Goal: Task Accomplishment & Management: Complete application form

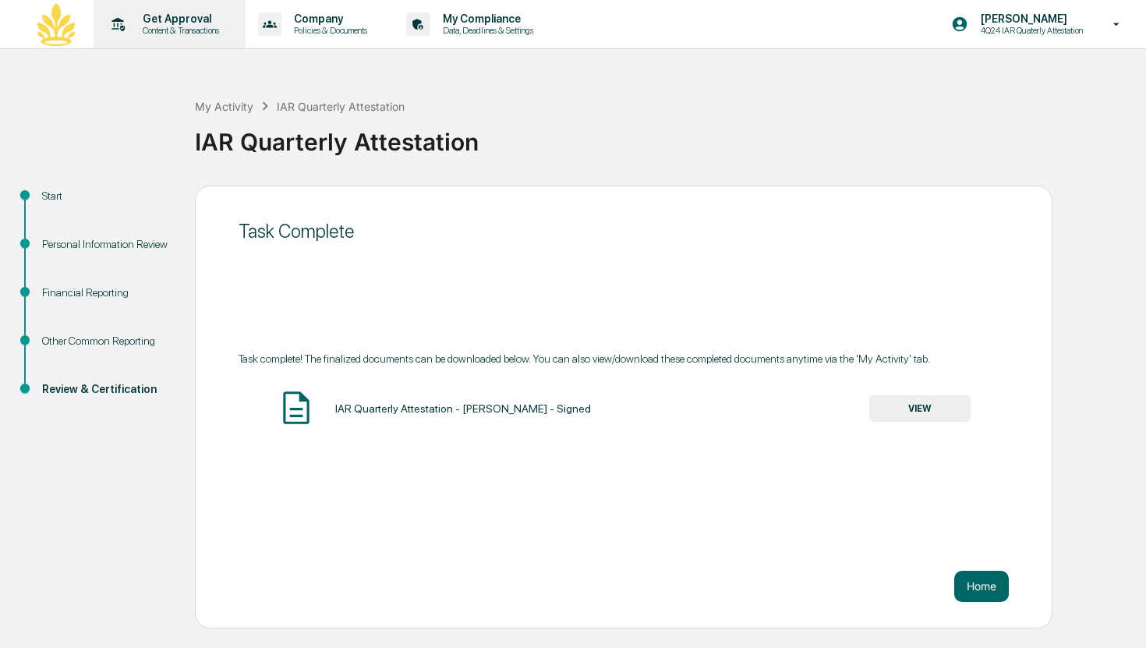
click at [198, 13] on p "Get Approval" at bounding box center [178, 18] width 97 height 12
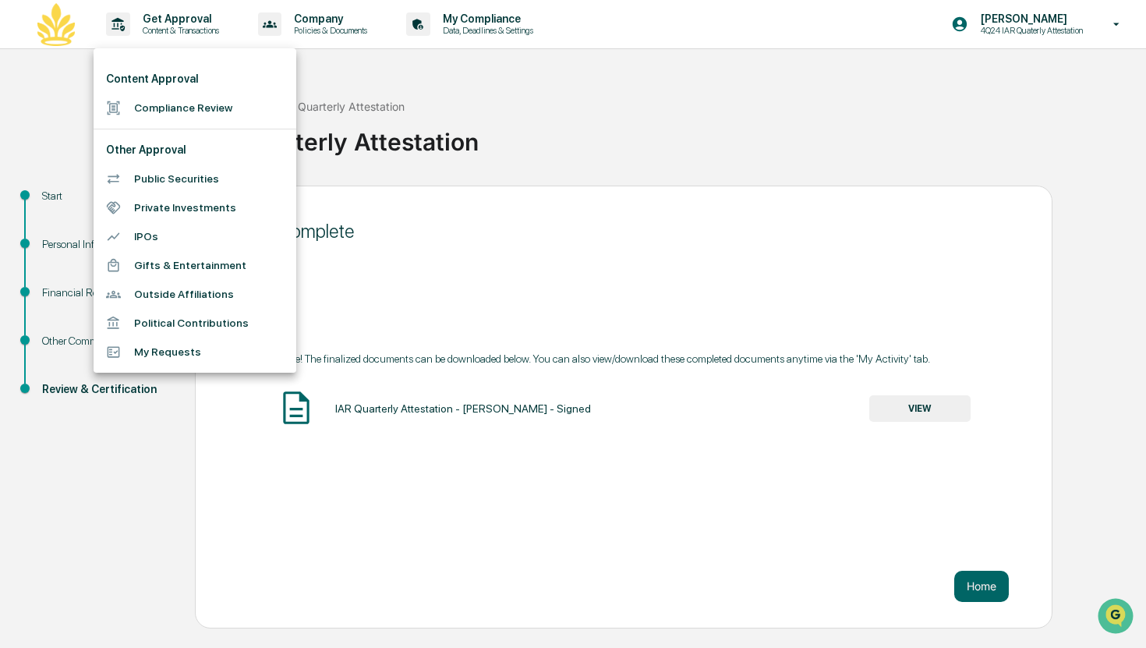
click at [175, 108] on li "Compliance Review" at bounding box center [195, 108] width 203 height 29
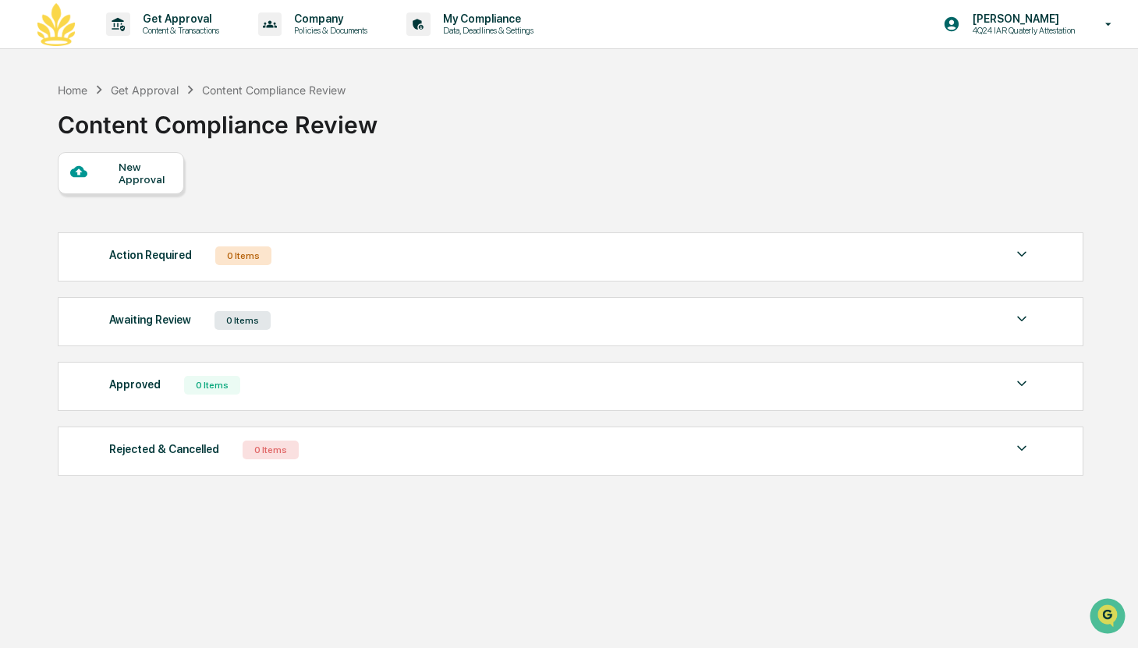
click at [143, 172] on div "New Approval" at bounding box center [145, 173] width 52 height 25
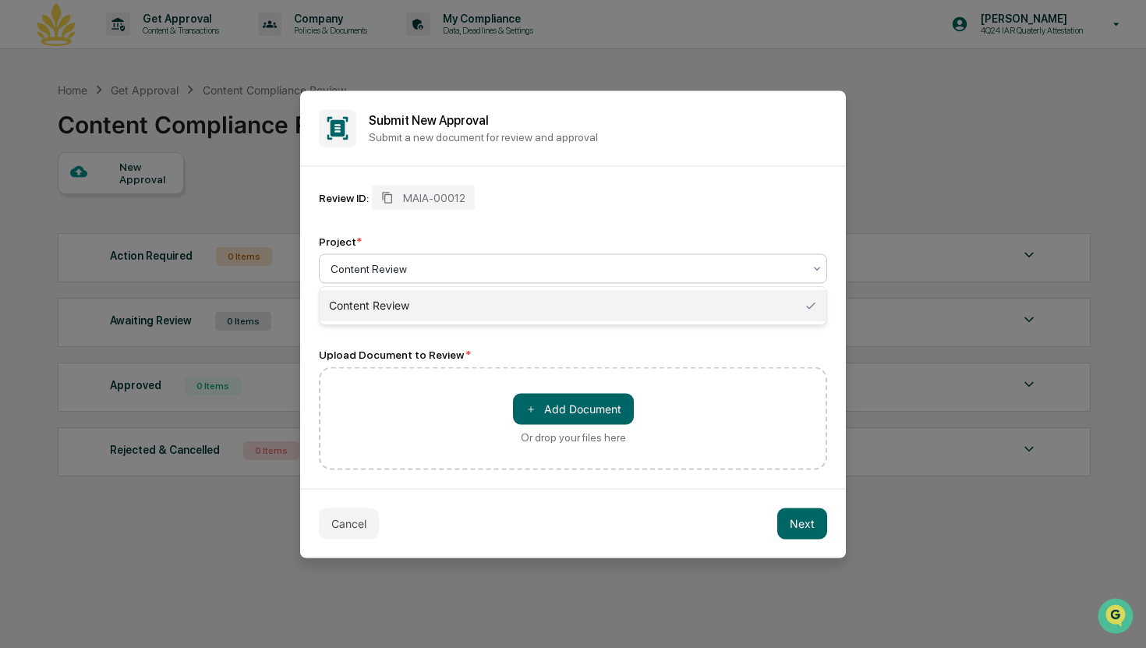
click at [519, 264] on div at bounding box center [567, 268] width 472 height 16
click at [483, 306] on div "Content Review" at bounding box center [573, 305] width 507 height 31
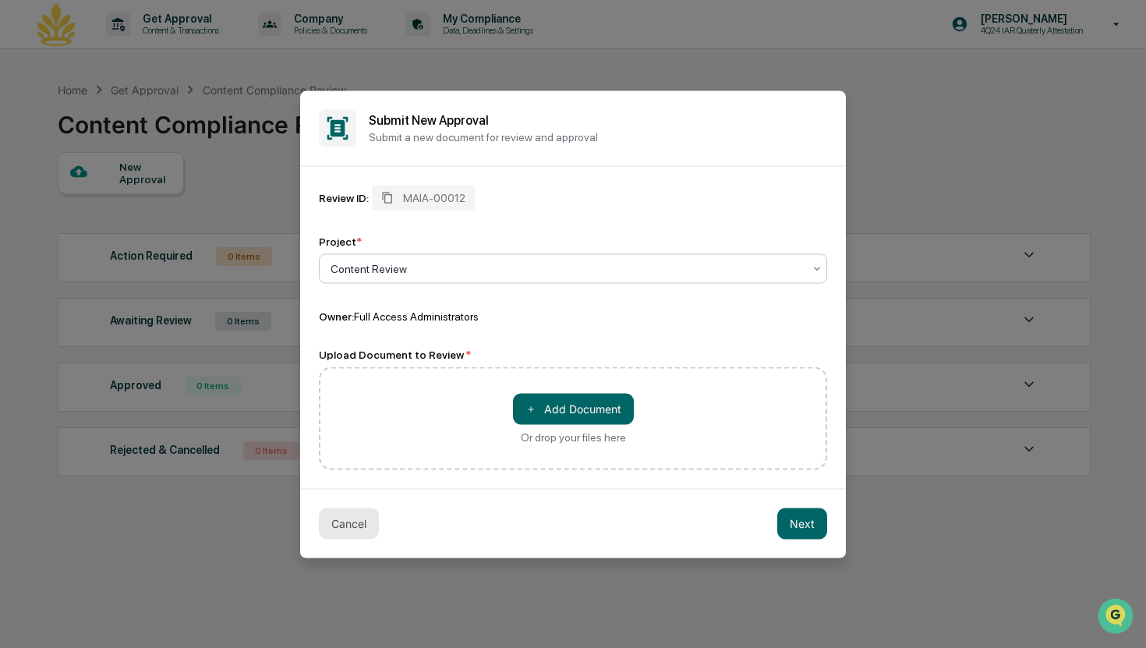
click at [347, 535] on button "Cancel" at bounding box center [349, 523] width 60 height 31
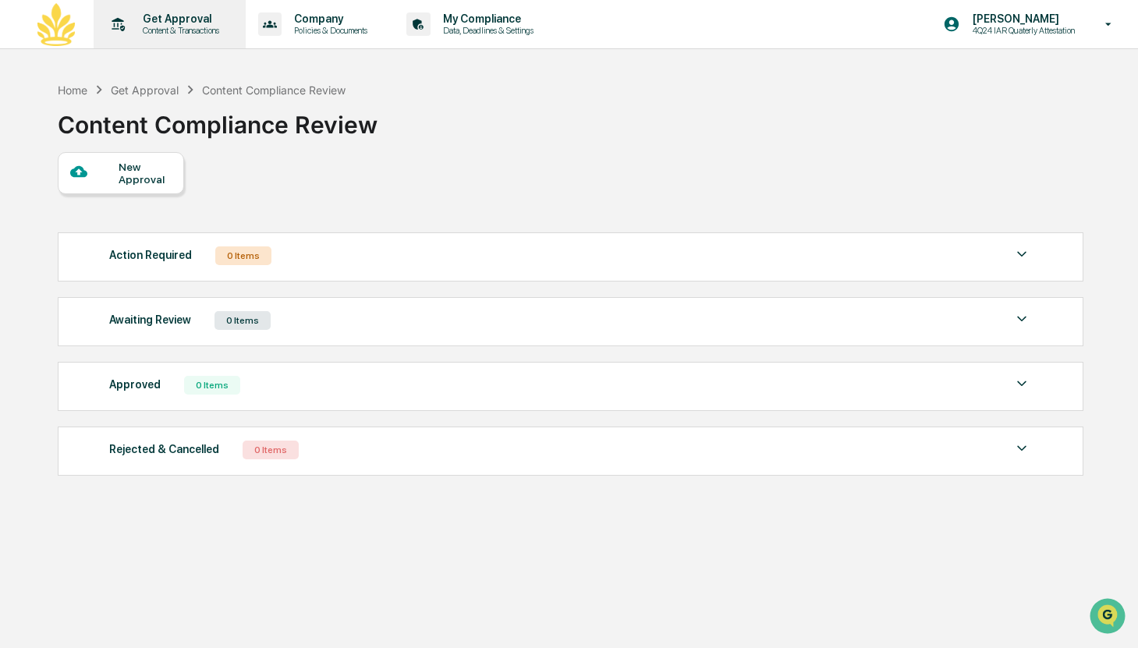
click at [173, 28] on p "Content & Transactions" at bounding box center [178, 30] width 97 height 11
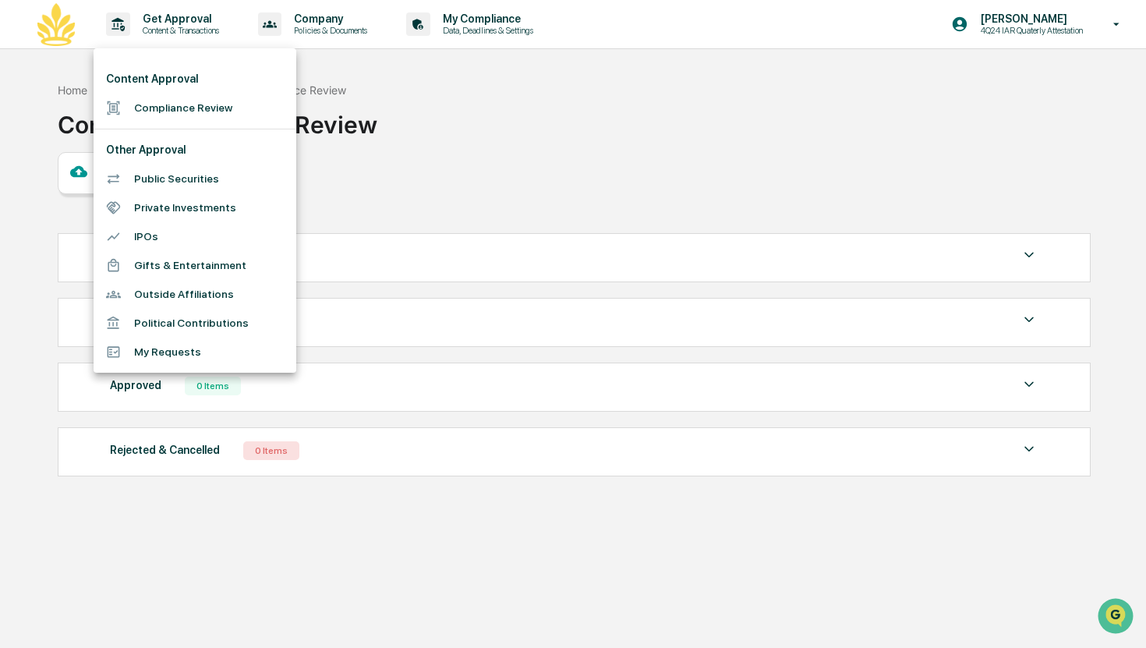
click at [372, 203] on div at bounding box center [573, 324] width 1146 height 648
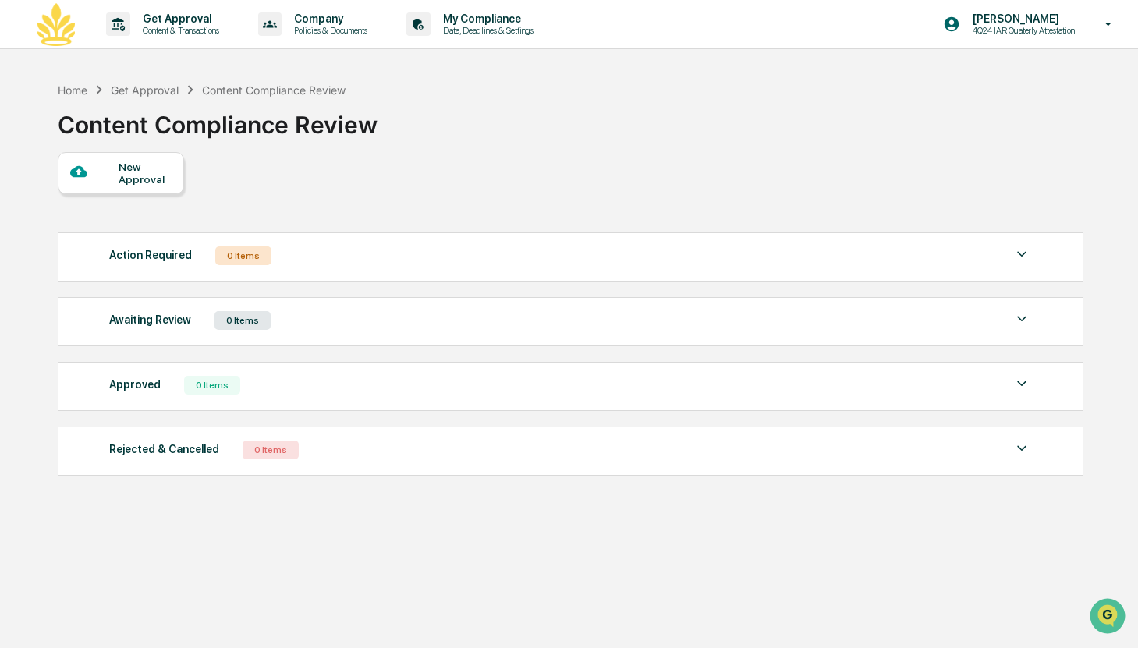
click at [129, 187] on div "New Approval" at bounding box center [121, 173] width 126 height 42
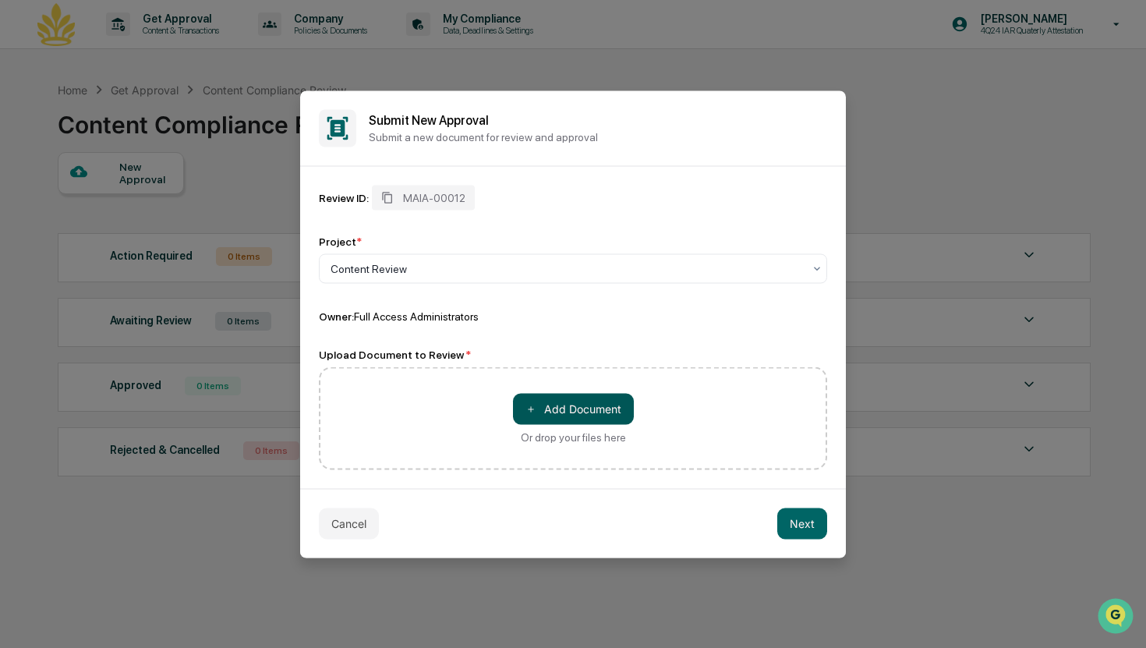
click at [534, 399] on button "＋ Add Document" at bounding box center [573, 408] width 121 height 31
click at [403, 271] on div at bounding box center [567, 268] width 472 height 16
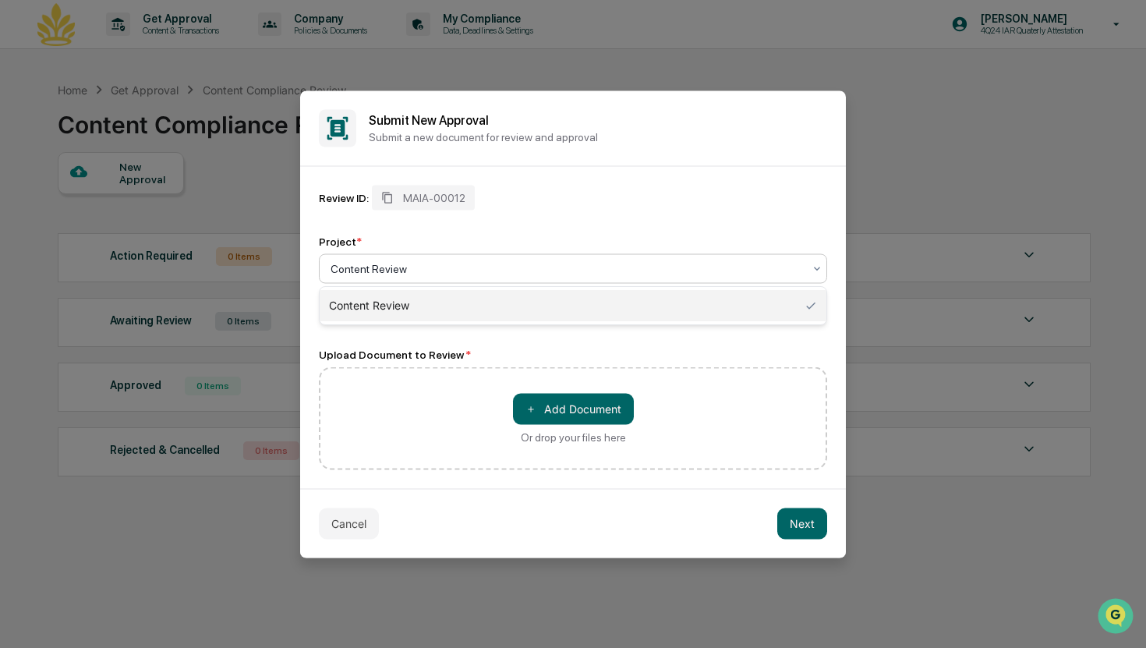
click at [403, 271] on div at bounding box center [567, 268] width 472 height 16
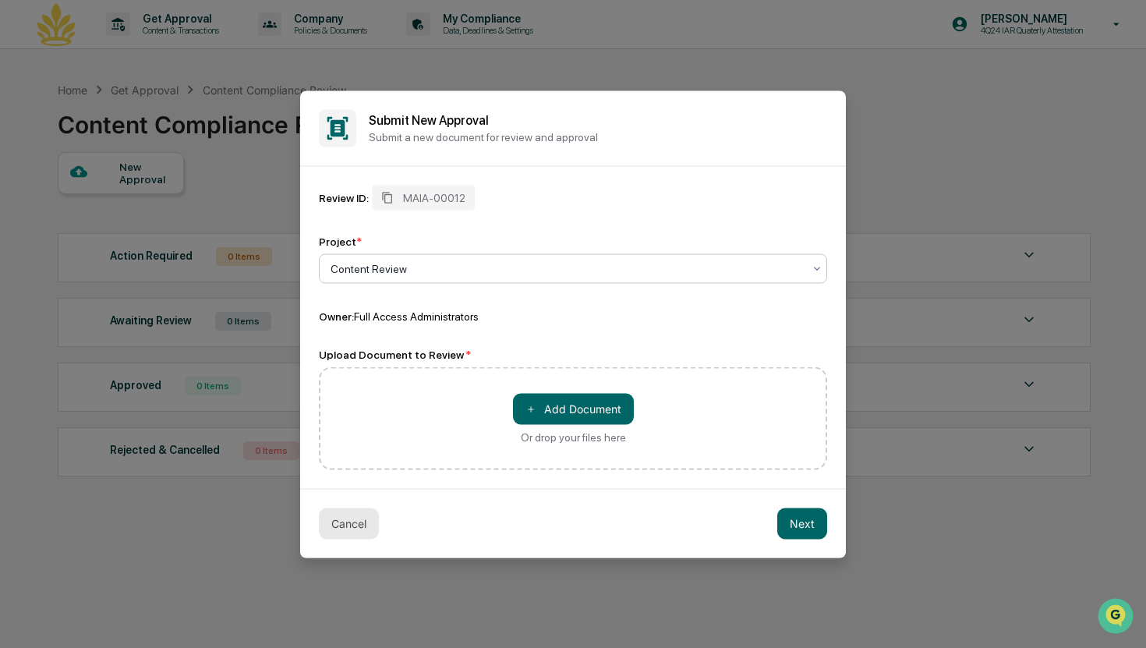
click at [351, 530] on button "Cancel" at bounding box center [349, 523] width 60 height 31
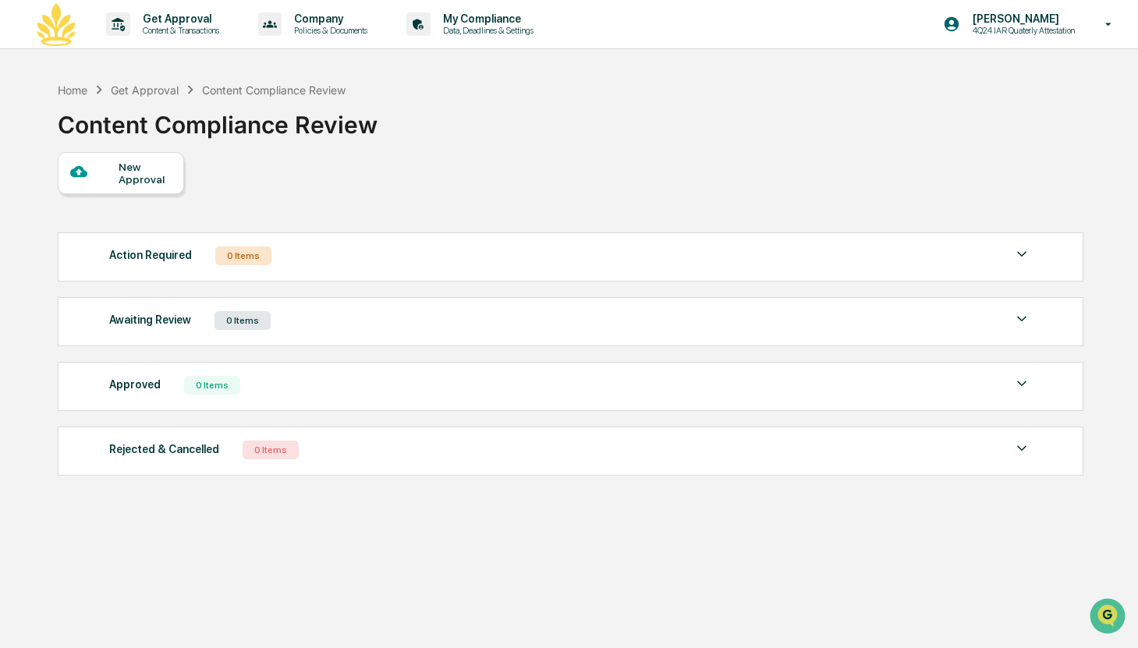
click at [148, 167] on div "New Approval" at bounding box center [145, 173] width 52 height 25
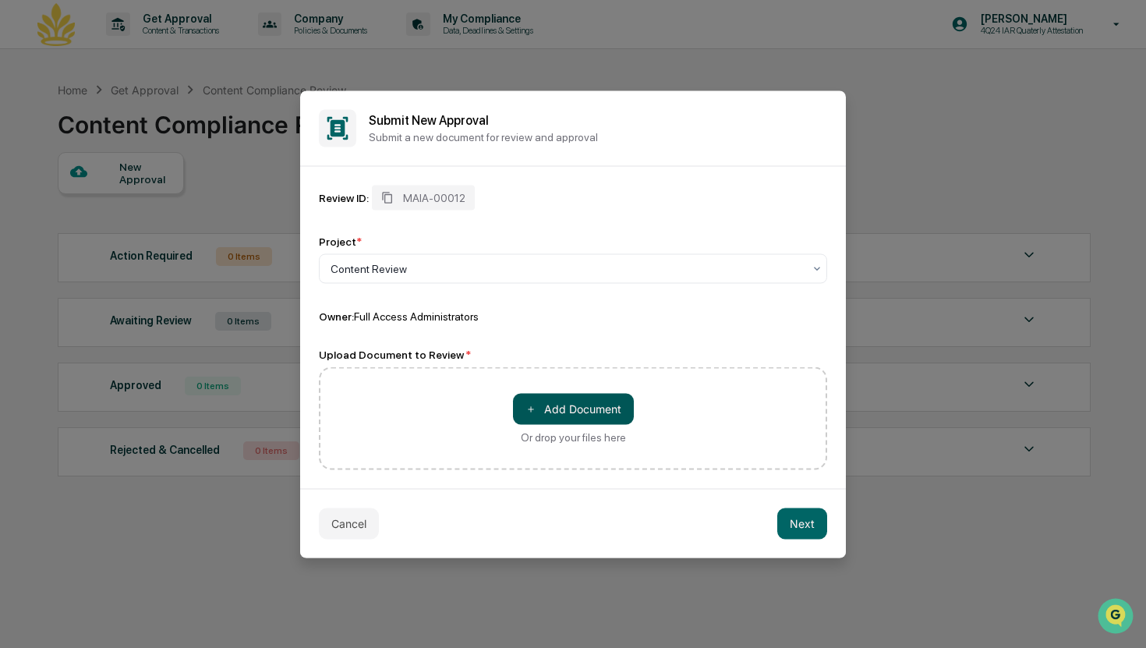
click at [539, 400] on button "＋ Add Document" at bounding box center [573, 408] width 121 height 31
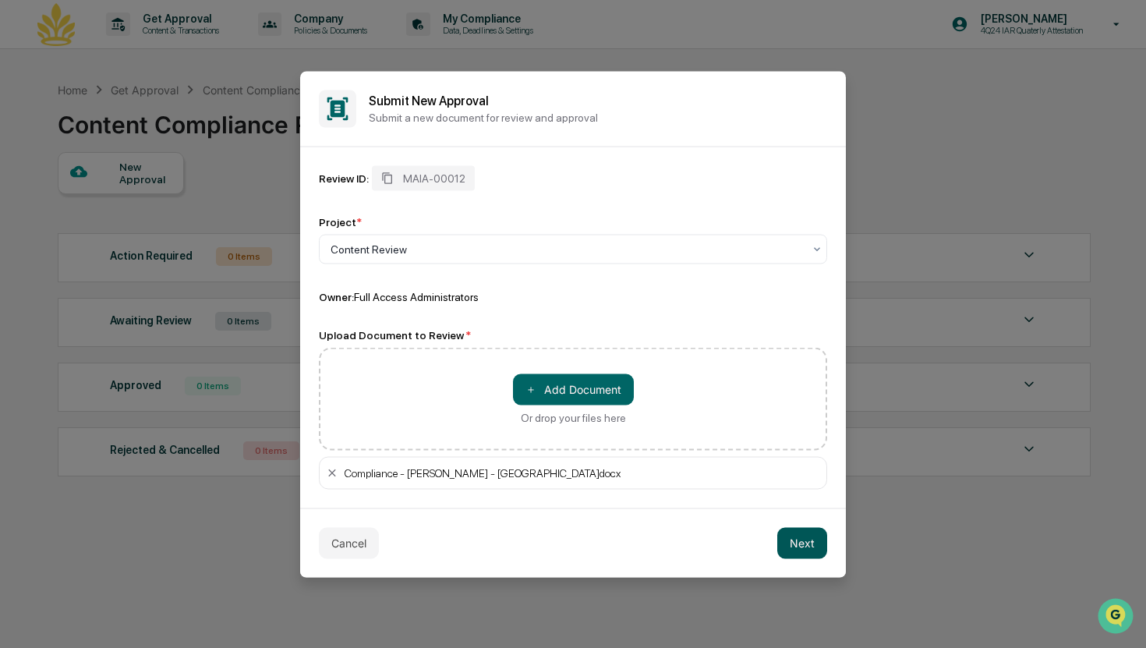
click at [797, 542] on button "Next" at bounding box center [802, 542] width 50 height 31
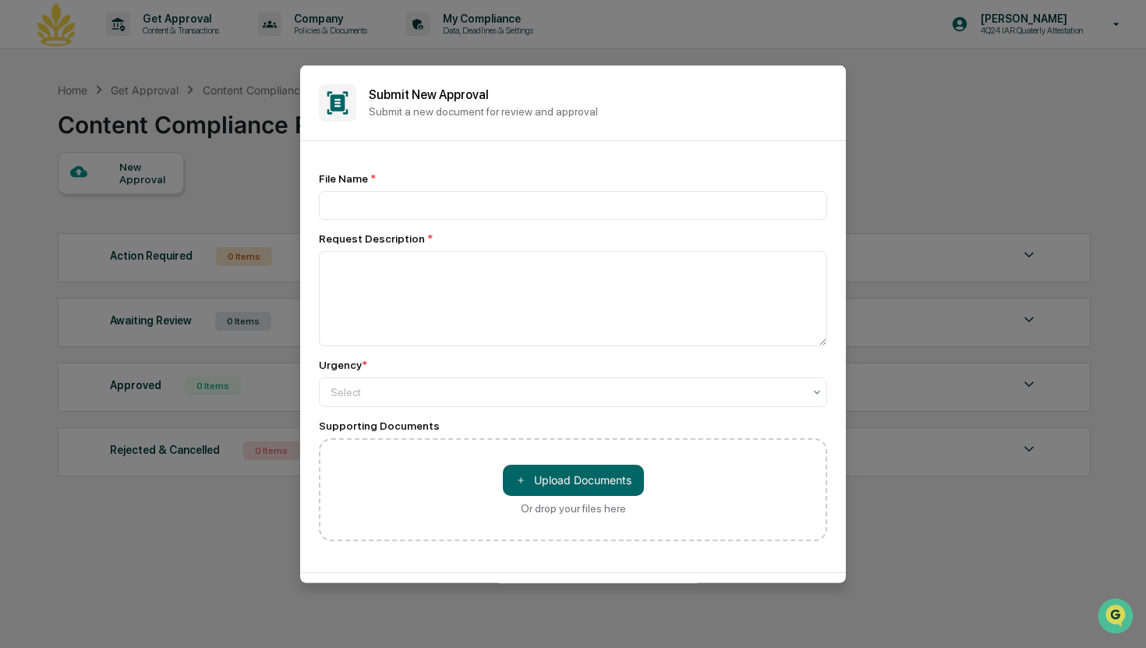
click at [402, 220] on div "File Name * Request Description * Urgency * Select Supporting Documents ＋ Uploa…" at bounding box center [573, 356] width 508 height 369
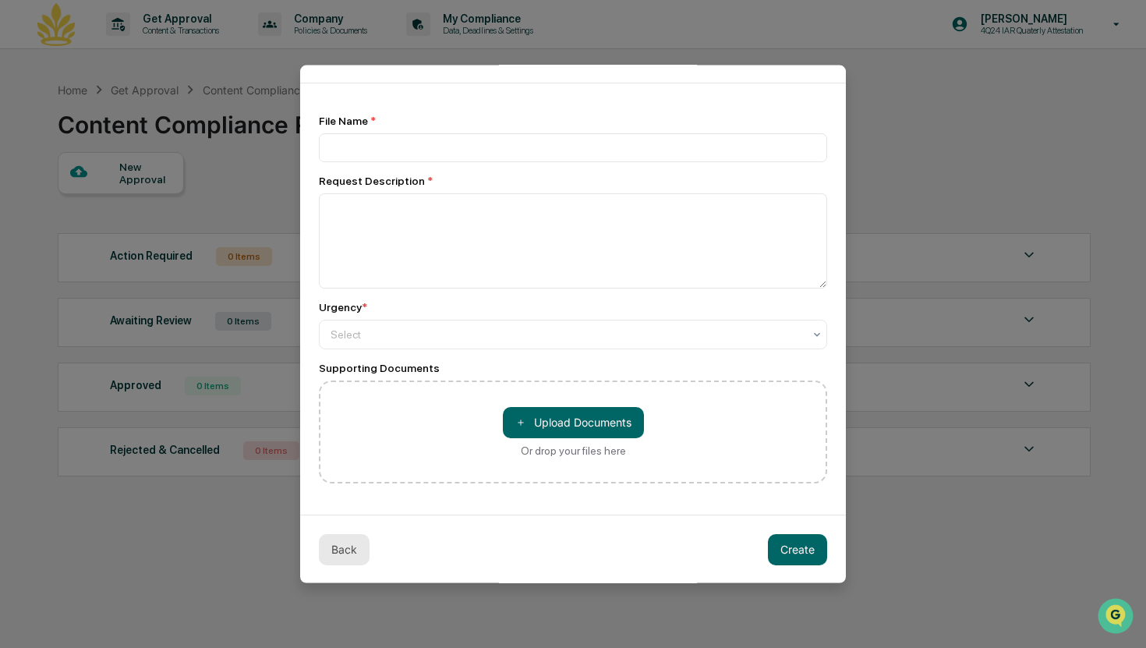
click at [334, 550] on button "Back" at bounding box center [344, 548] width 51 height 31
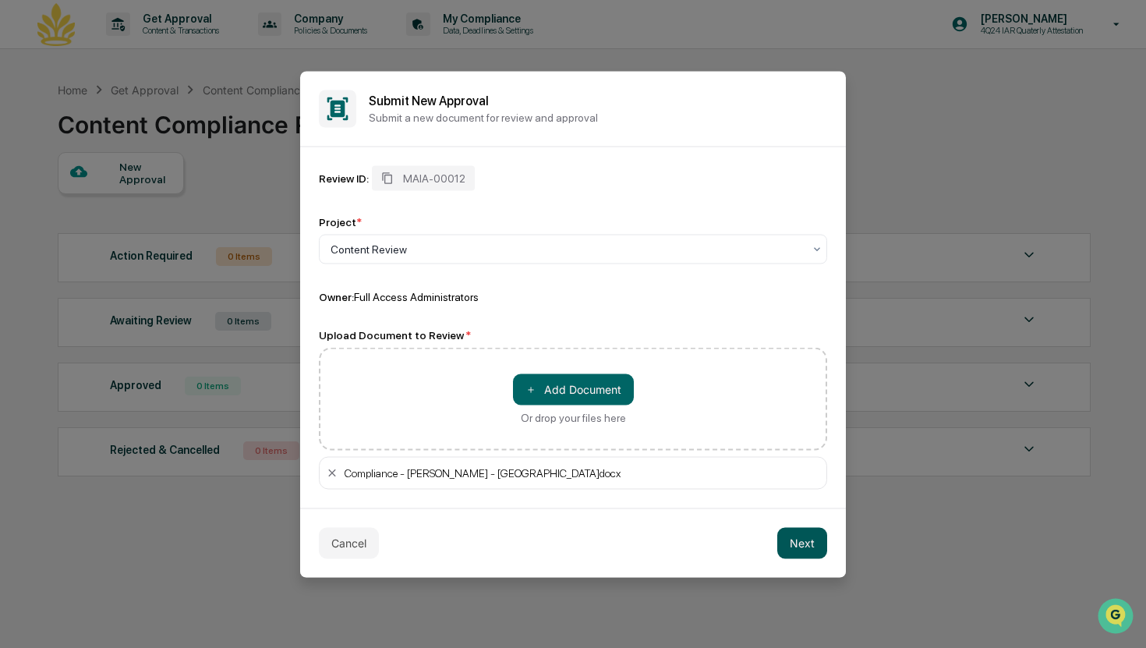
click at [796, 539] on button "Next" at bounding box center [802, 542] width 50 height 31
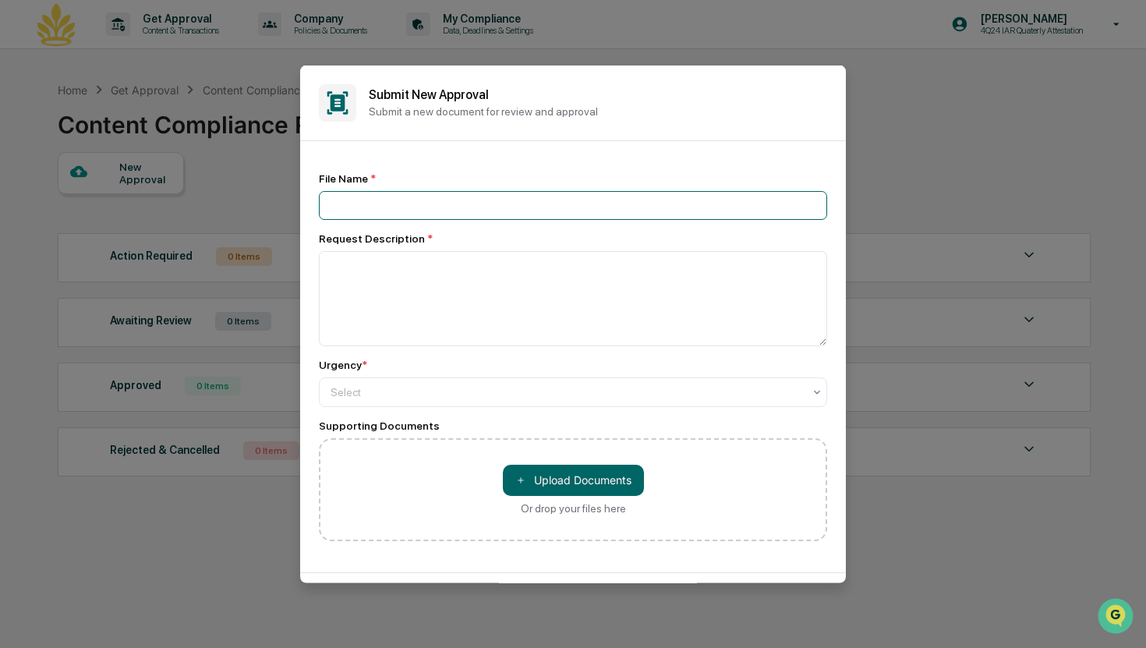
click at [476, 207] on input at bounding box center [573, 204] width 508 height 29
type input "**********"
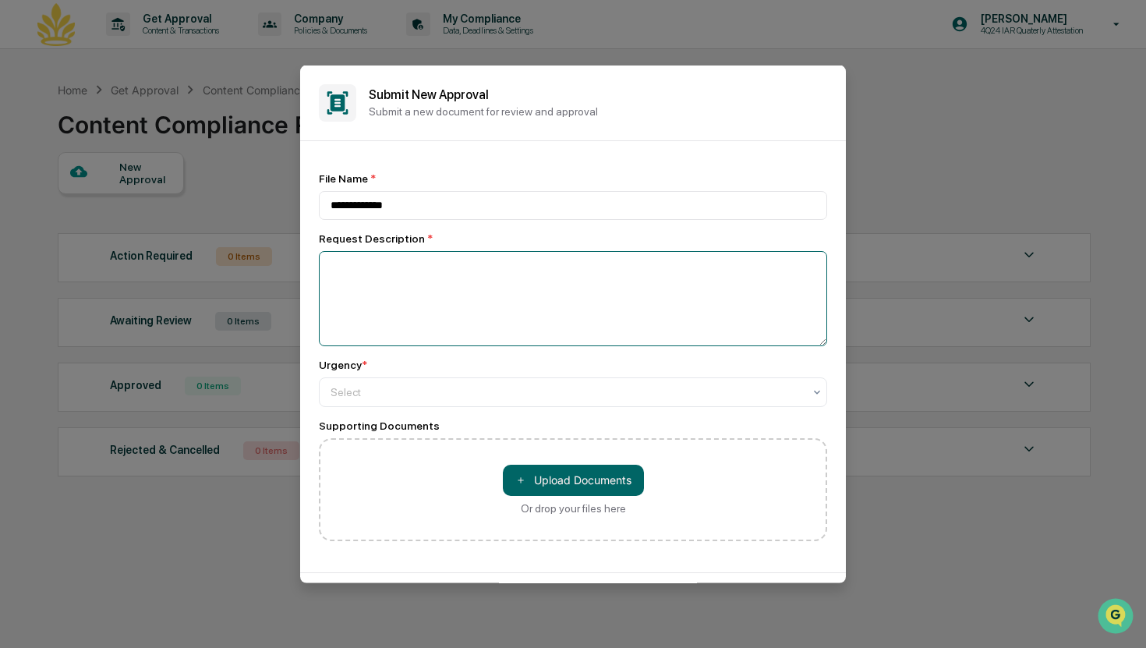
click at [427, 261] on textarea at bounding box center [573, 297] width 508 height 95
click at [656, 267] on textarea "**********" at bounding box center [569, 297] width 500 height 95
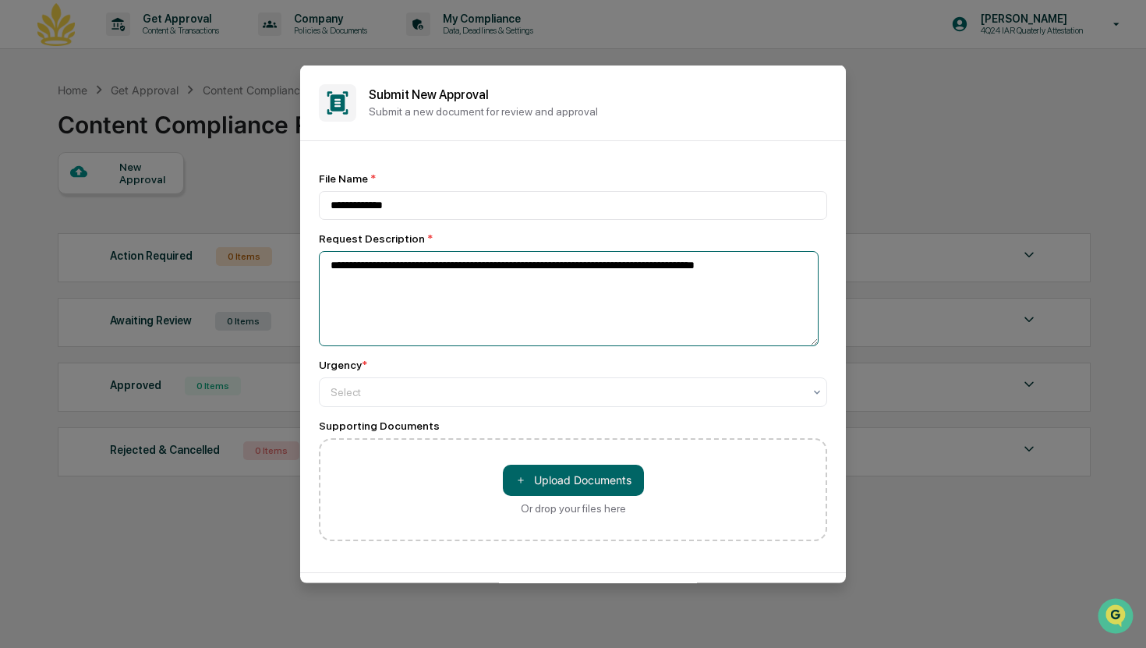
click at [794, 271] on textarea "**********" at bounding box center [569, 297] width 500 height 95
click at [743, 289] on textarea "**********" at bounding box center [569, 297] width 500 height 95
type textarea "**********"
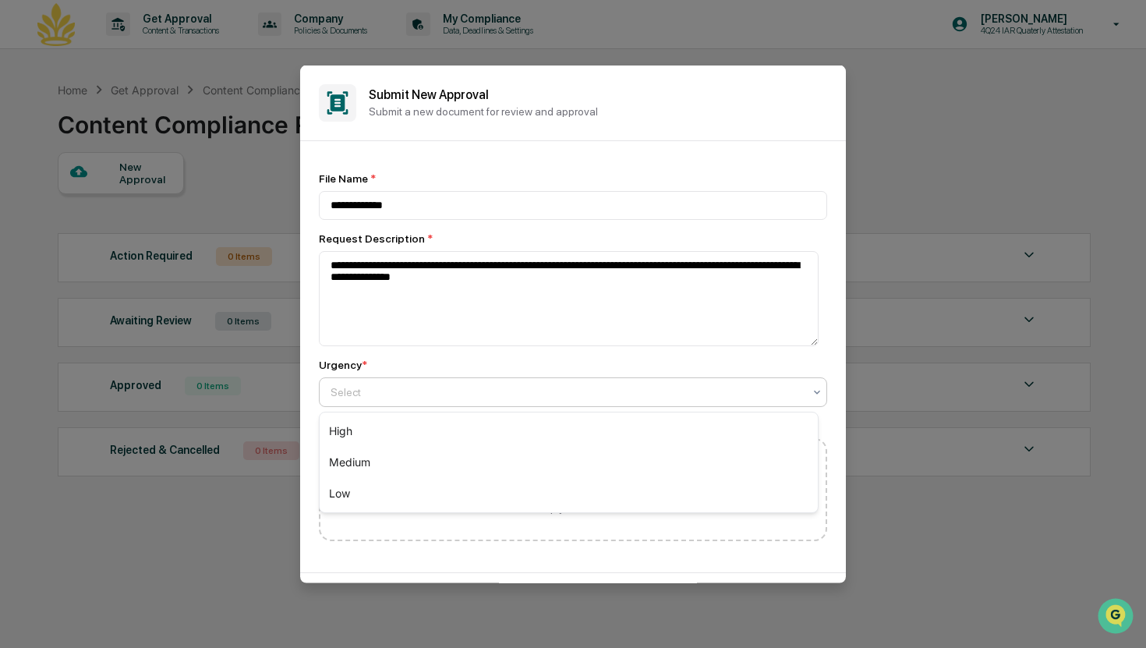
click at [656, 391] on div at bounding box center [567, 392] width 472 height 16
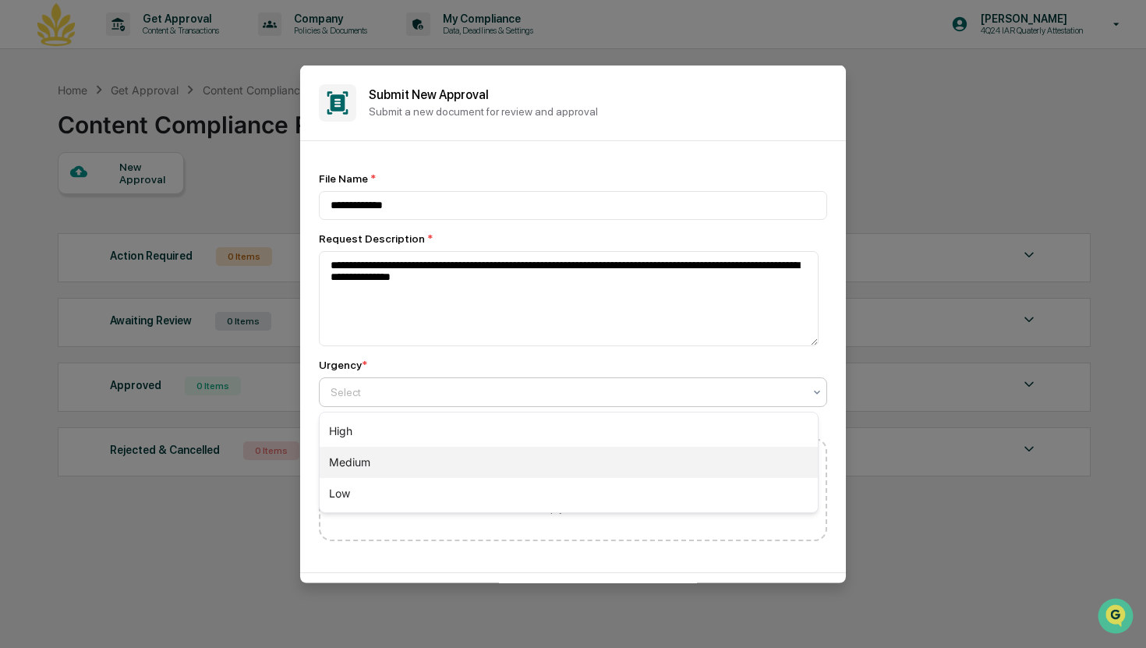
click at [517, 470] on div "Medium" at bounding box center [569, 462] width 498 height 31
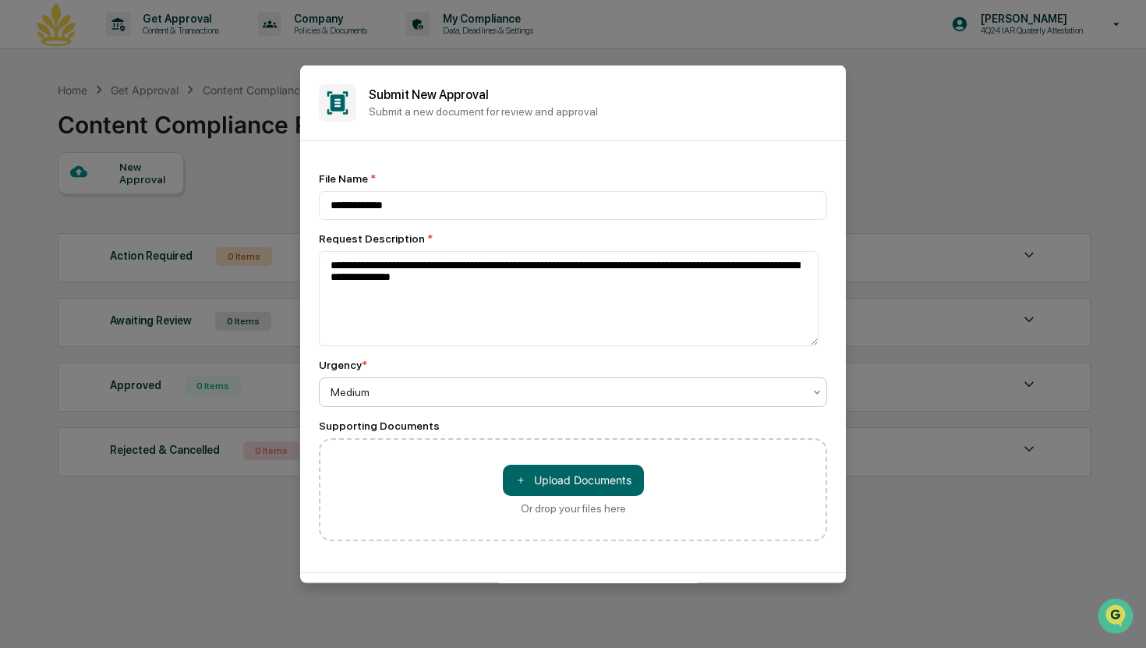
scroll to position [60, 0]
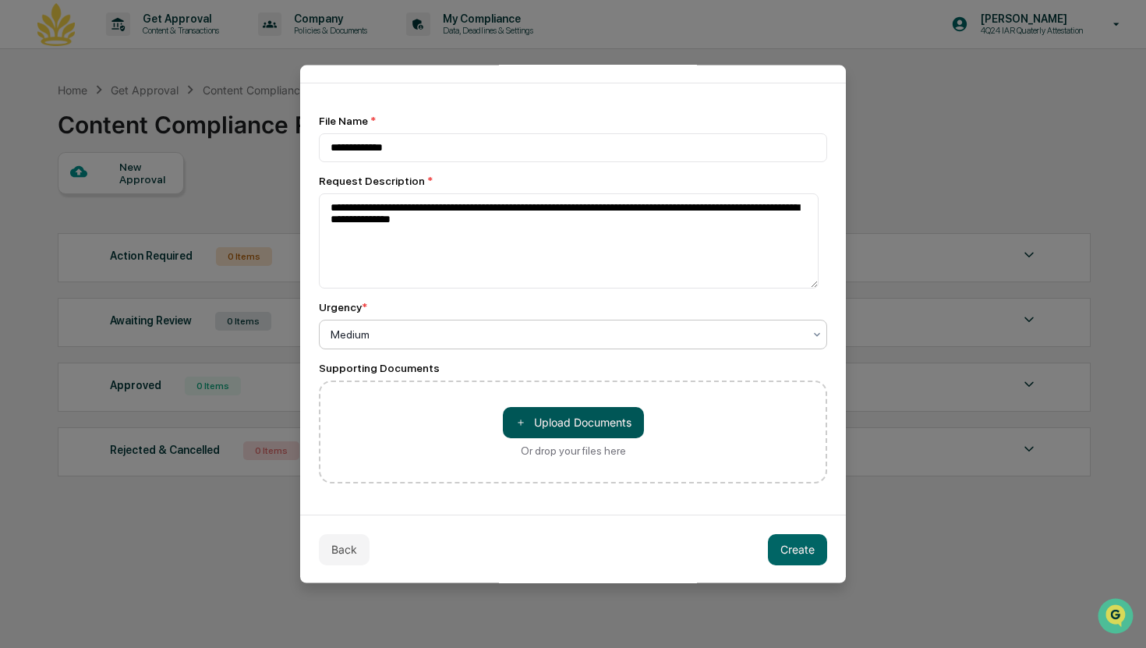
click at [563, 407] on button "＋ Upload Documents" at bounding box center [573, 421] width 141 height 31
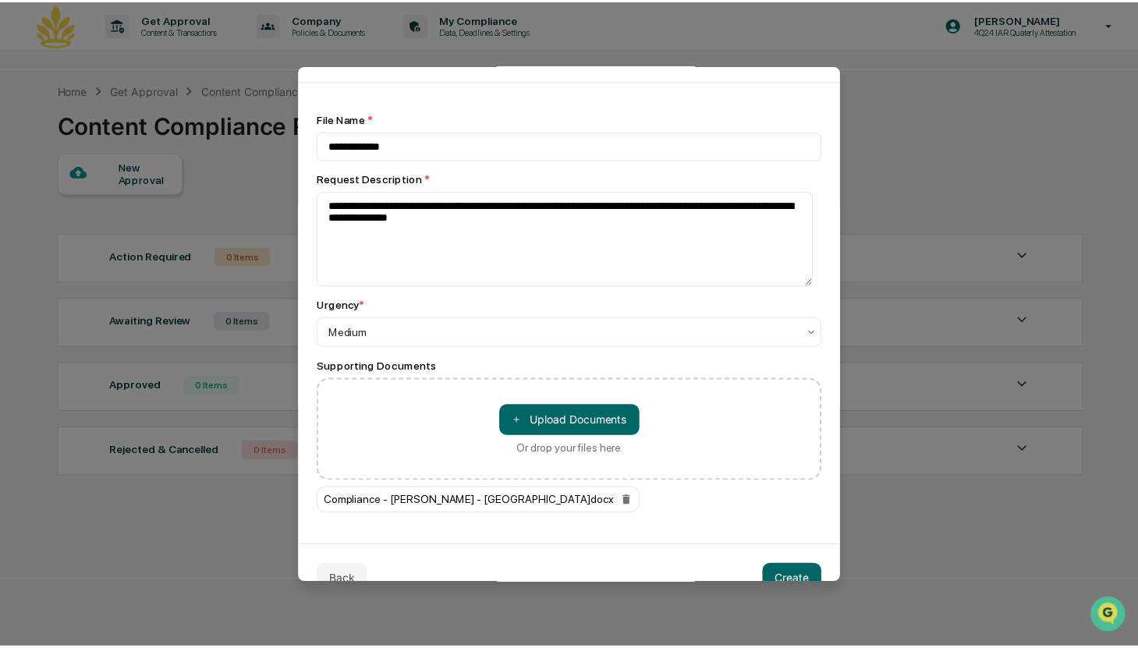
scroll to position [92, 0]
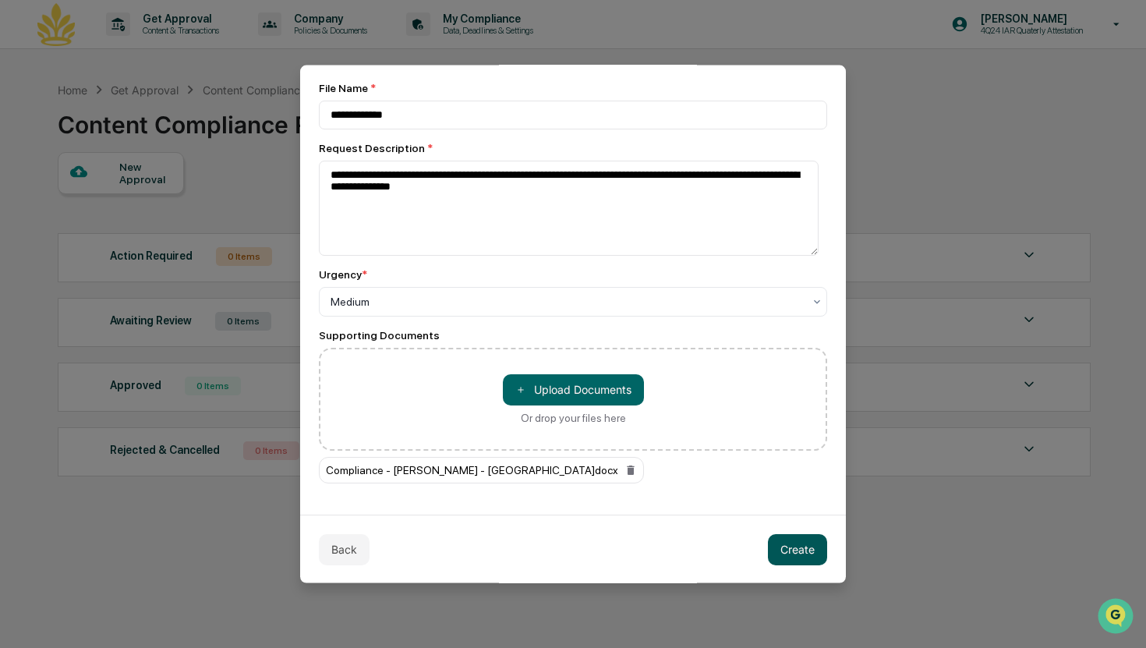
click at [774, 557] on button "Create" at bounding box center [797, 548] width 59 height 31
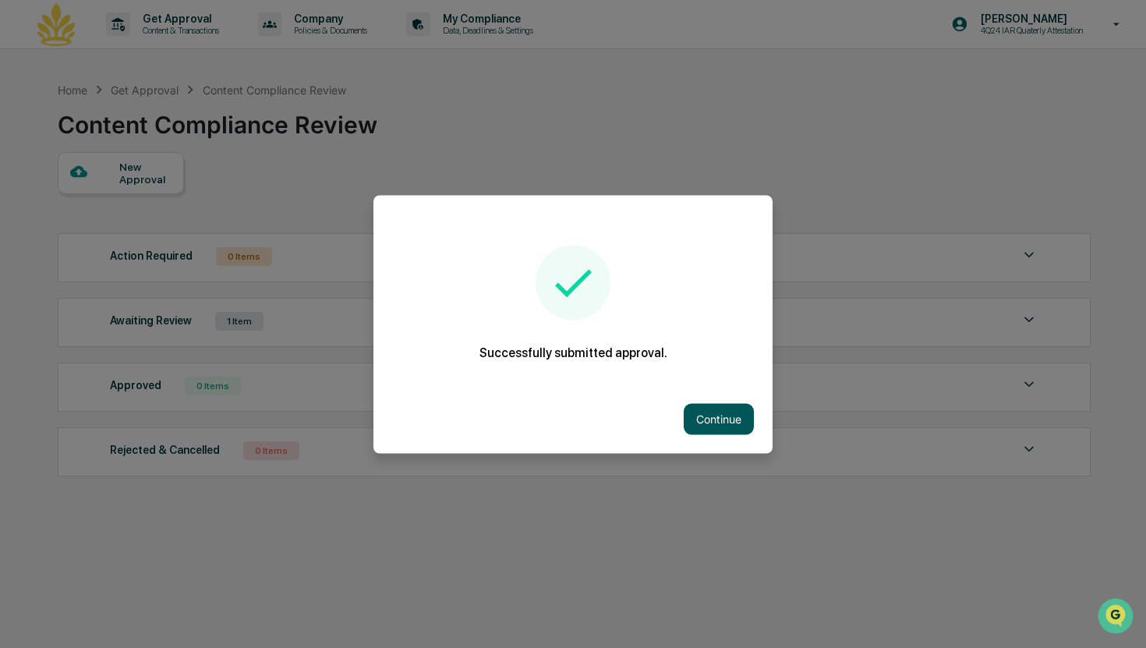
click at [695, 413] on button "Continue" at bounding box center [719, 418] width 70 height 31
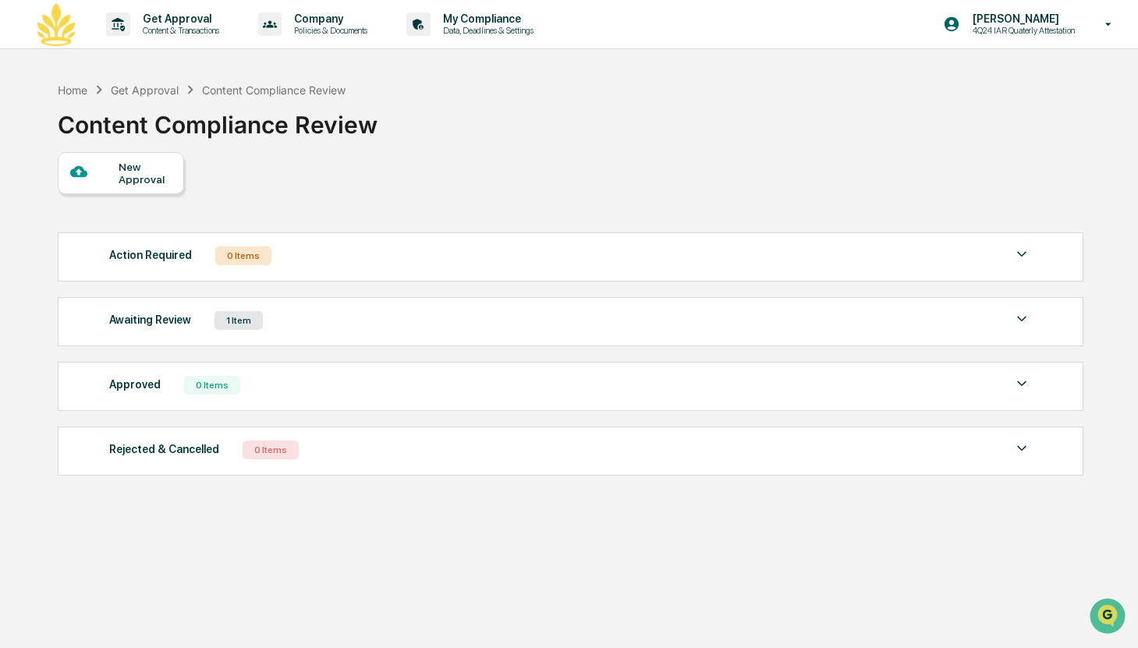
click at [511, 200] on div "New Approval Action Required 0 Items No data to display Show 5 Page 1 of 0 |< <…" at bounding box center [570, 317] width 1024 height 331
